Goal: Transaction & Acquisition: Purchase product/service

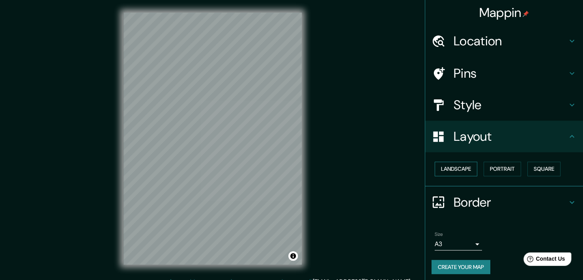
click at [466, 166] on button "Landscape" at bounding box center [455, 169] width 43 height 15
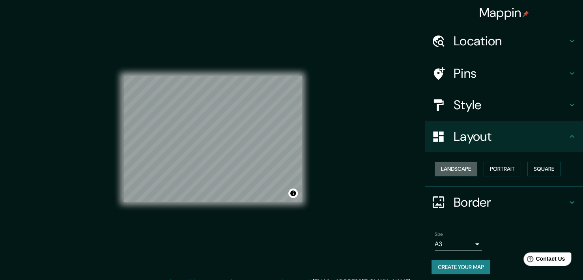
click at [451, 166] on button "Landscape" at bounding box center [455, 169] width 43 height 15
click at [505, 167] on button "Portrait" at bounding box center [501, 169] width 37 height 15
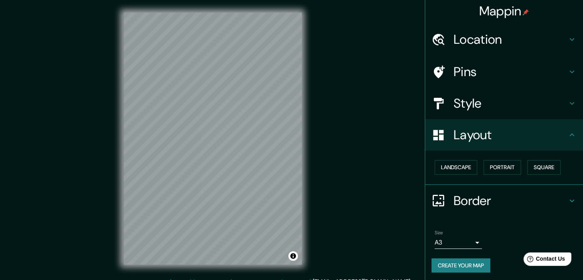
scroll to position [3, 0]
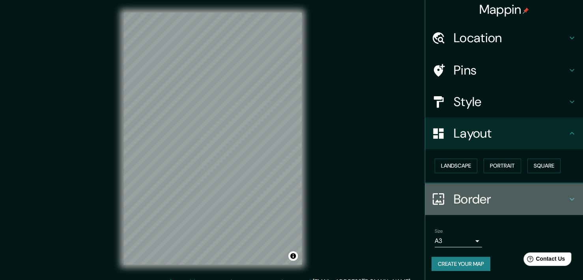
click at [567, 194] on icon at bounding box center [571, 198] width 9 height 9
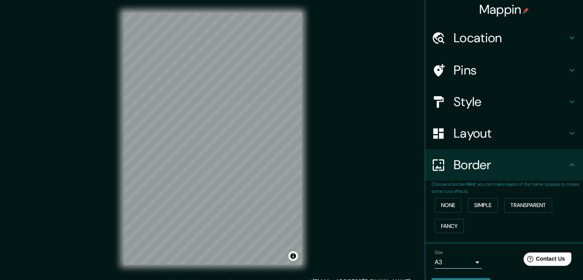
click at [499, 110] on div "Style" at bounding box center [504, 102] width 158 height 32
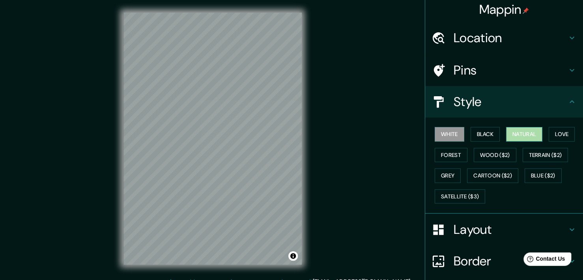
click at [519, 127] on button "Natural" at bounding box center [524, 134] width 36 height 15
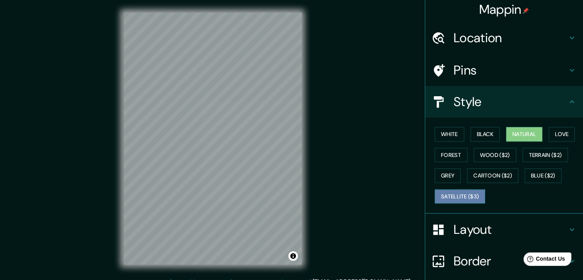
click at [458, 197] on button "Satellite ($3)" at bounding box center [459, 196] width 50 height 15
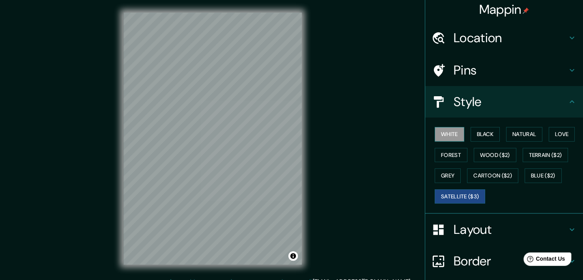
click at [441, 133] on button "White" at bounding box center [449, 134] width 30 height 15
click at [316, 188] on div "Mappin Location [PERSON_NAME][GEOGRAPHIC_DATA], [GEOGRAPHIC_DATA][PERSON_NAME],…" at bounding box center [291, 145] width 583 height 290
click at [452, 198] on button "Satellite ($3)" at bounding box center [459, 196] width 50 height 15
click at [448, 134] on button "White" at bounding box center [449, 134] width 30 height 15
